Goal: Check status: Check status

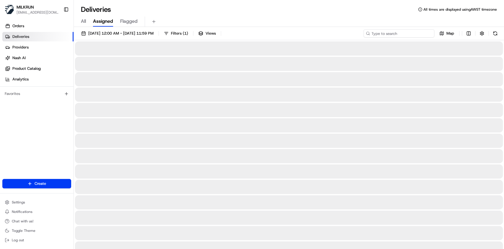
click at [417, 34] on input at bounding box center [399, 33] width 71 height 8
paste input "a9ec52bd-8667-4b49-a746-ceeb9a522df0"
type input "a9ec52bd-8667-4b49-a746-ceeb9a522df0"
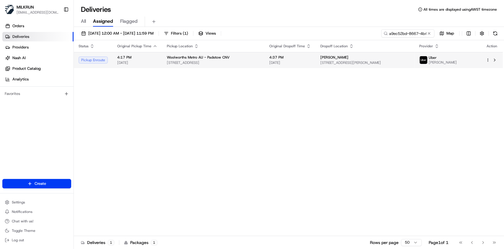
click at [322, 57] on span "[PERSON_NAME]" at bounding box center [334, 57] width 28 height 5
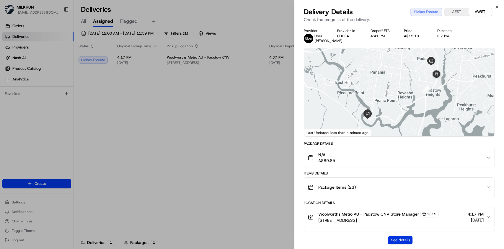
click at [396, 238] on button "See details" at bounding box center [400, 240] width 25 height 8
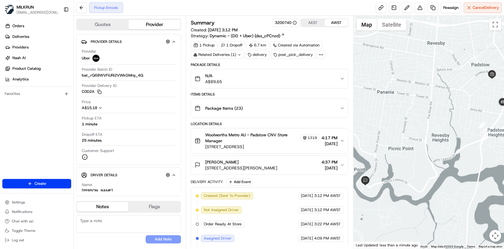
scroll to position [28, 0]
